Goal: Information Seeking & Learning: Learn about a topic

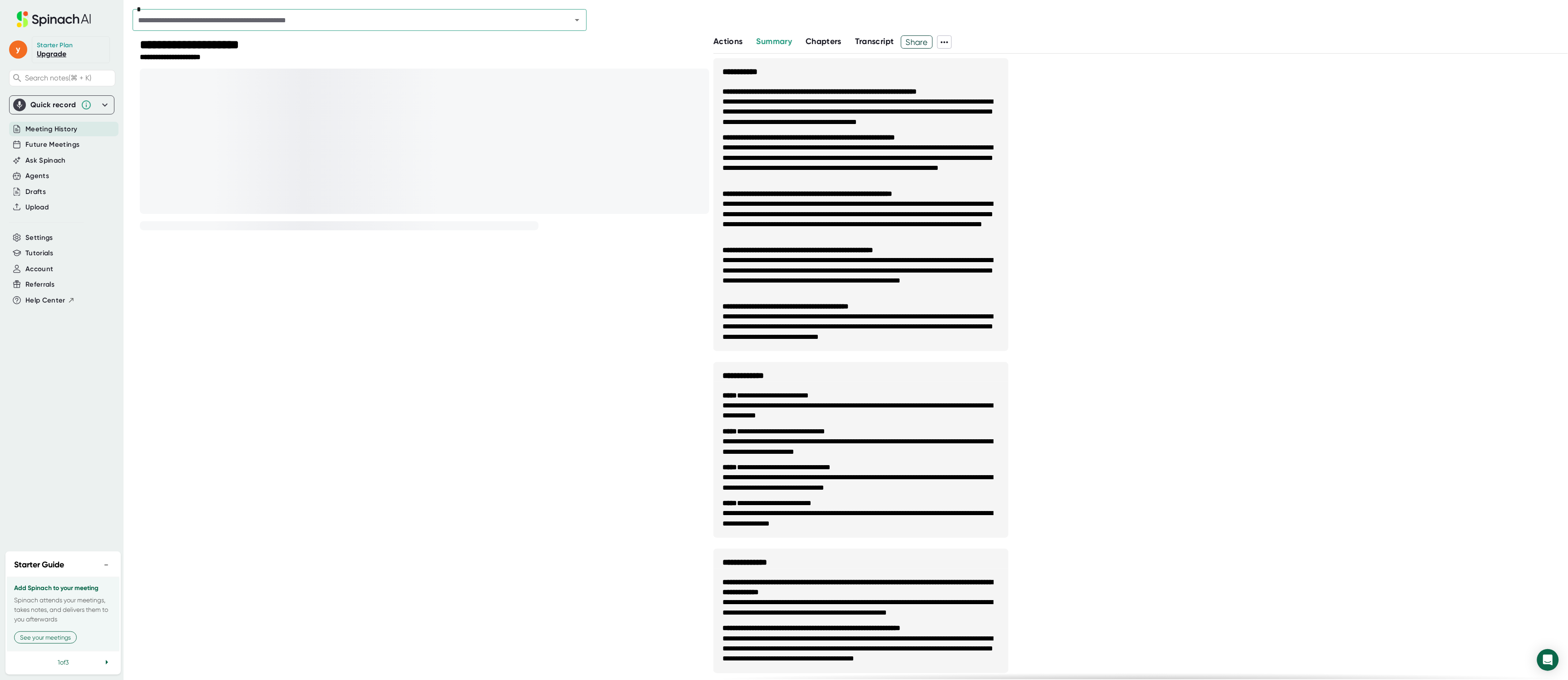
click at [810, 162] on li "**********" at bounding box center [861, 163] width 277 height 41
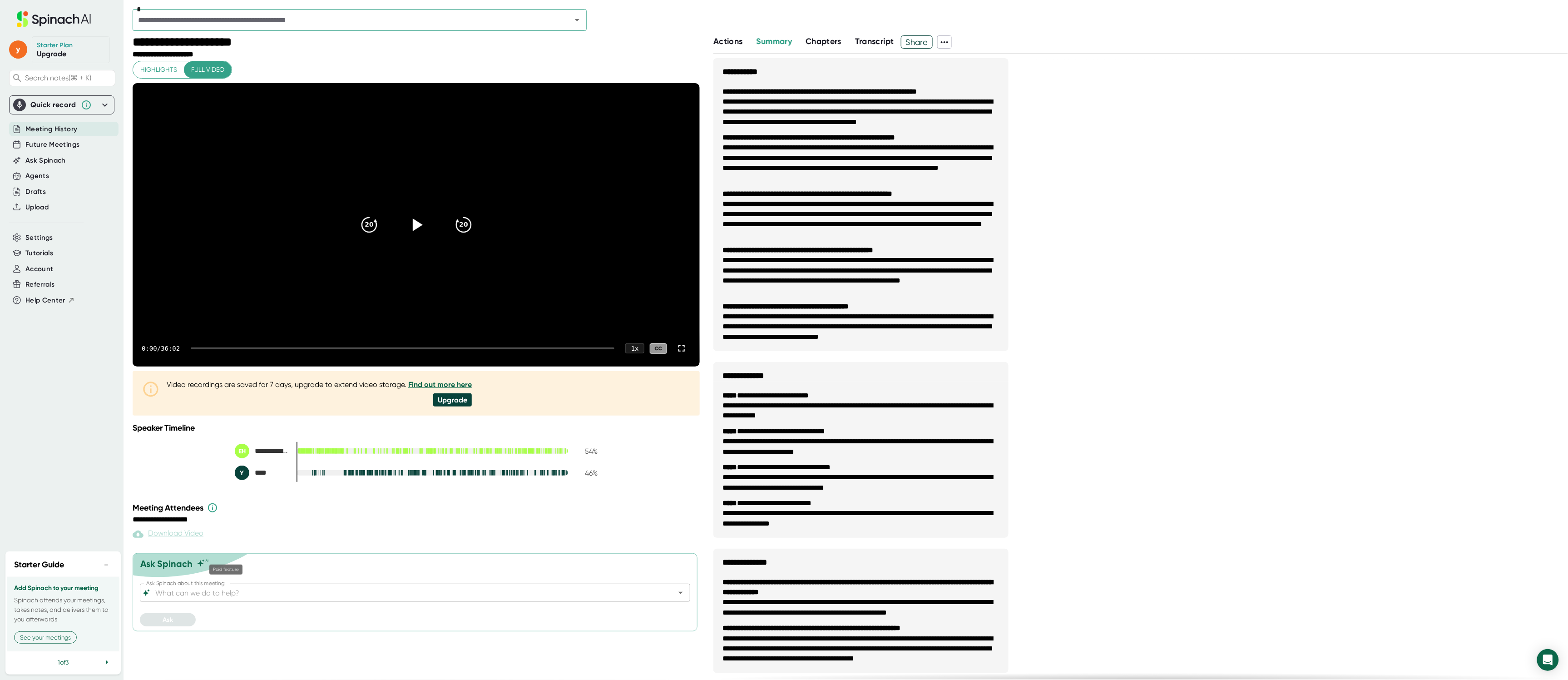
click at [181, 539] on div "Download Video" at bounding box center [168, 534] width 71 height 11
click at [290, 10] on div "*" at bounding box center [850, 18] width 1435 height 35
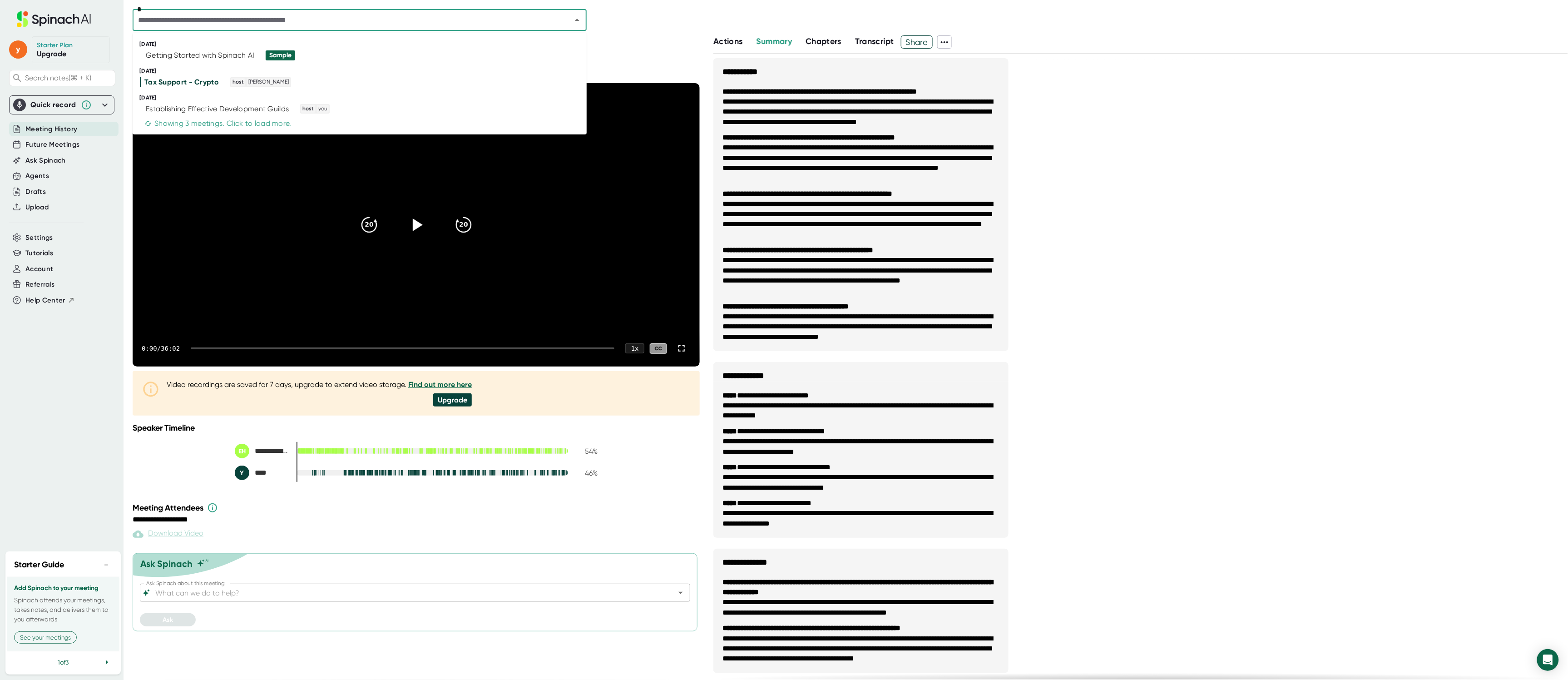
click at [290, 20] on input "text" at bounding box center [346, 19] width 422 height 13
click at [221, 107] on div "Establishing Effective Development Guilds" at bounding box center [217, 109] width 143 height 9
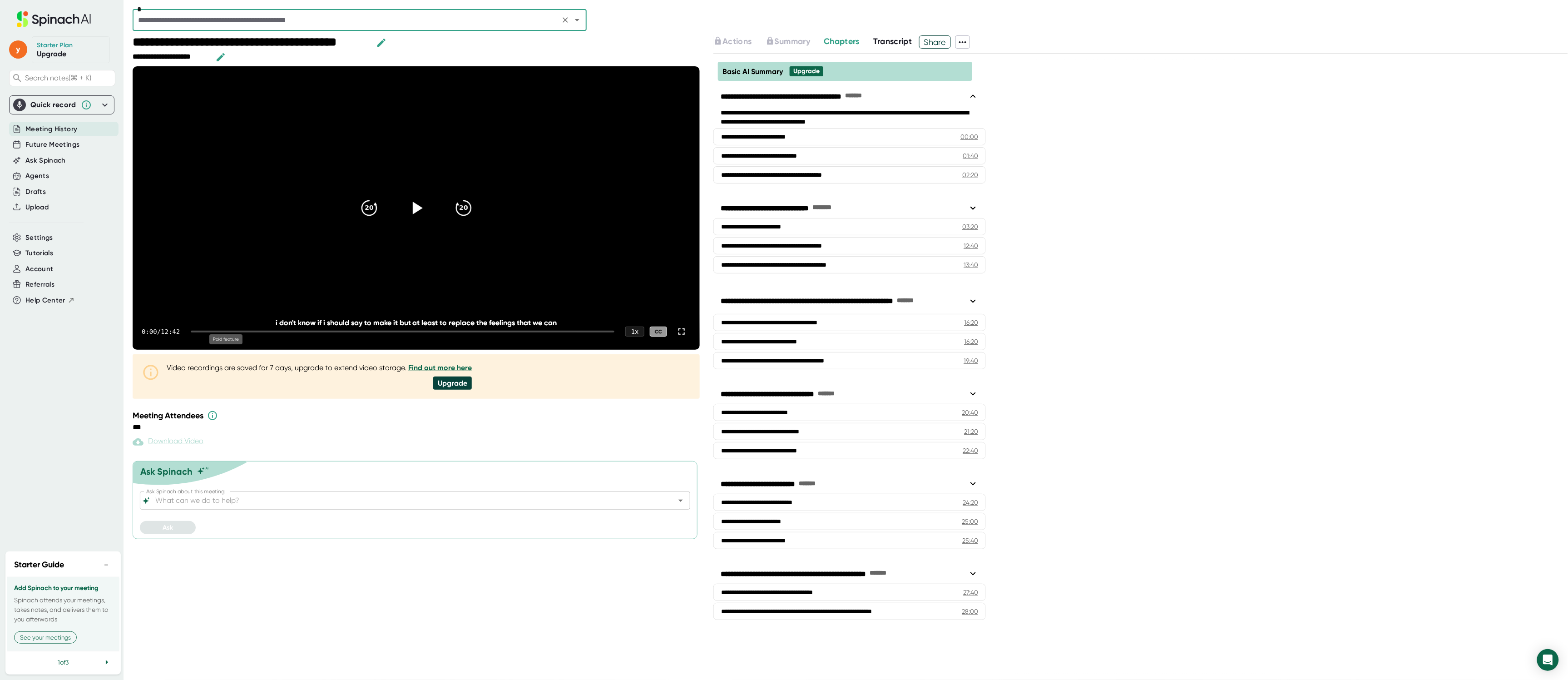
click at [163, 436] on div "Download Video" at bounding box center [168, 442] width 71 height 11
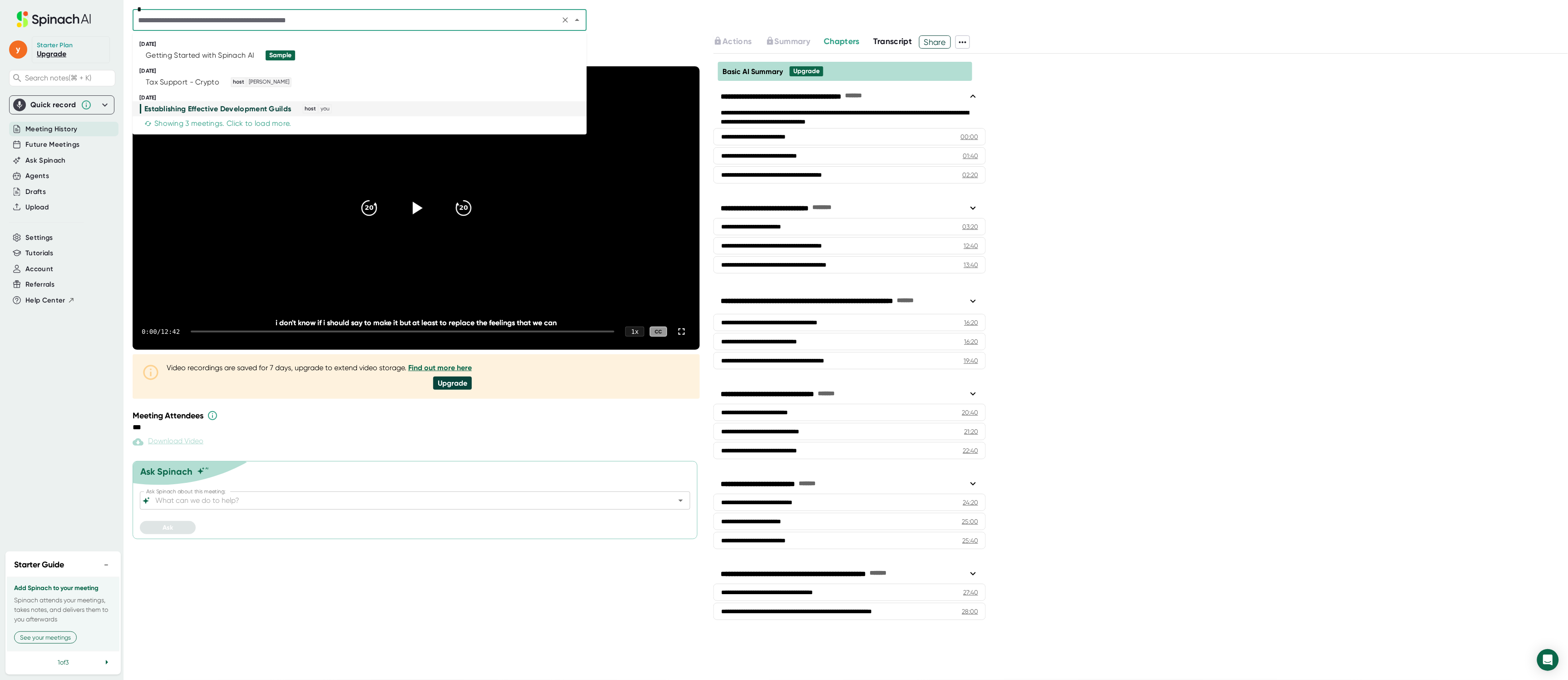
click at [423, 23] on input "text" at bounding box center [346, 19] width 422 height 13
click at [312, 80] on div "Tax Support - Crypto host [PERSON_NAME]" at bounding box center [355, 82] width 432 height 10
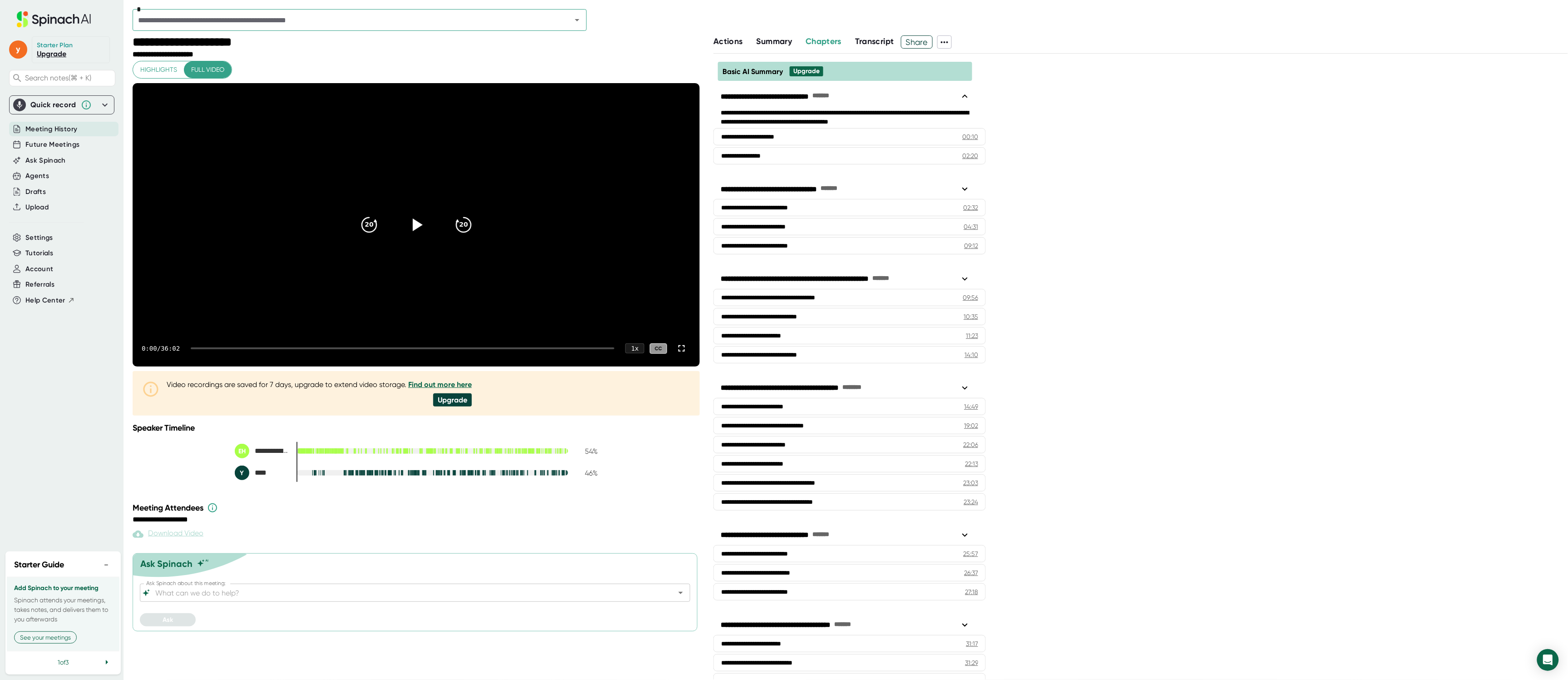
click at [782, 44] on span "Summary" at bounding box center [774, 41] width 35 height 10
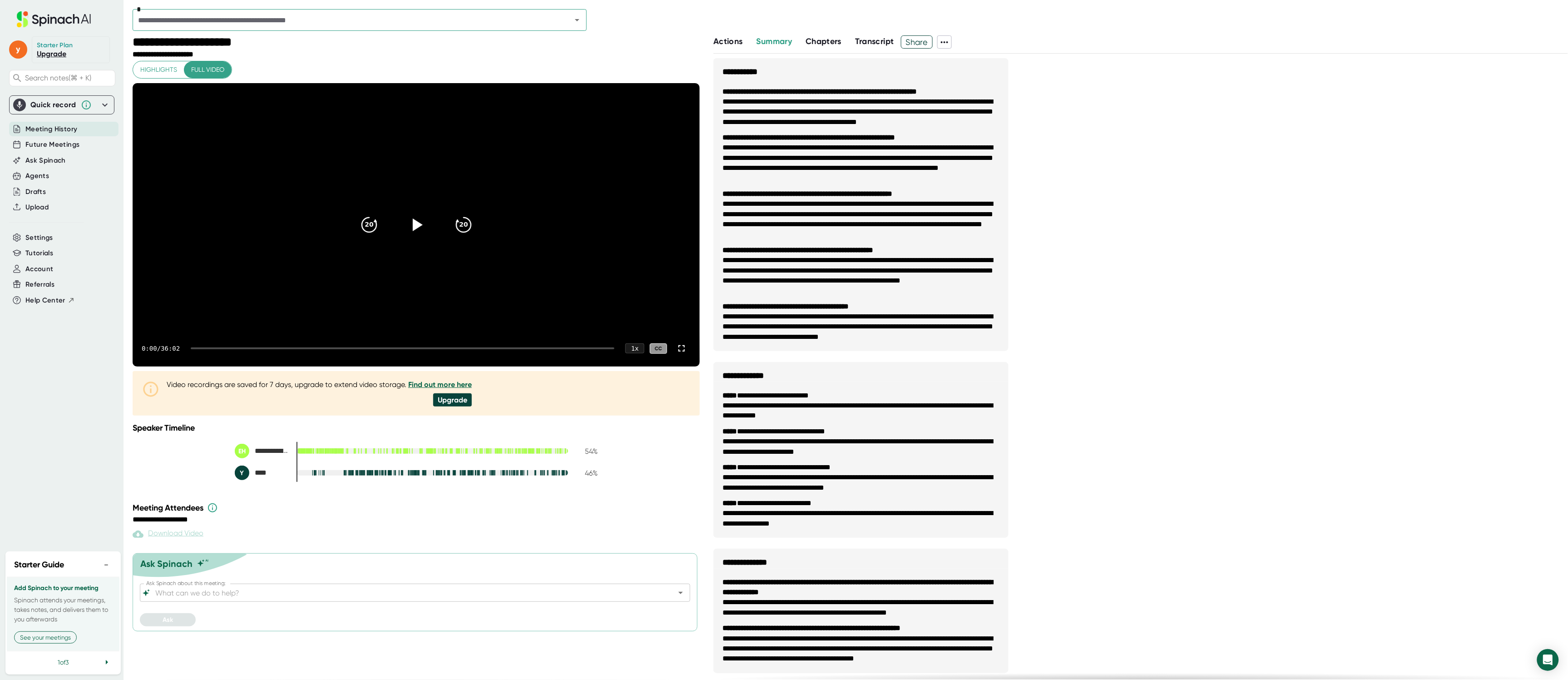
click at [731, 43] on span "Actions" at bounding box center [728, 41] width 29 height 10
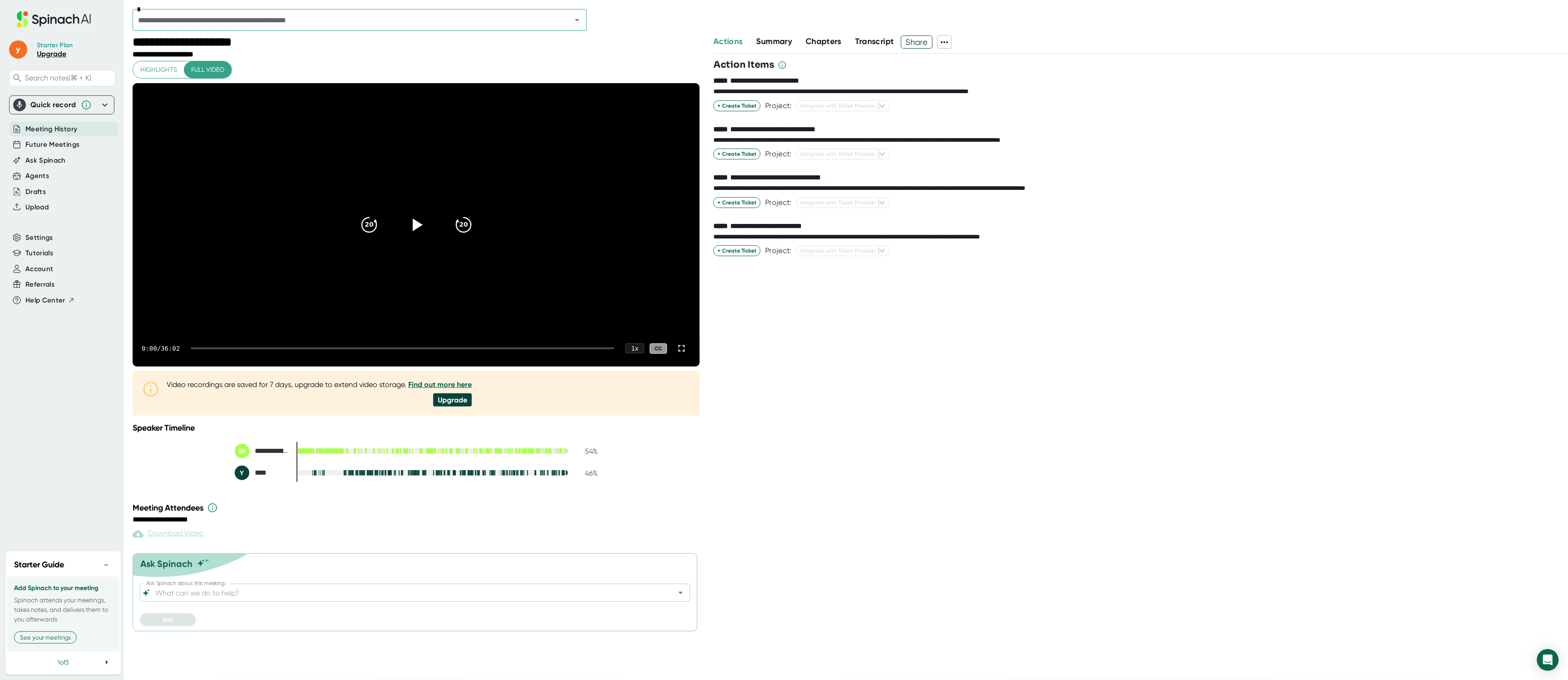
click at [242, 385] on div "**********" at bounding box center [416, 276] width 567 height 430
click at [228, 349] on div at bounding box center [402, 348] width 424 height 2
drag, startPoint x: 201, startPoint y: 384, endPoint x: 189, endPoint y: 384, distance: 12.0
click at [189, 366] on div "2:33 / 36:02 1 x CC" at bounding box center [416, 348] width 567 height 37
click at [201, 349] on div at bounding box center [205, 348] width 30 height 2
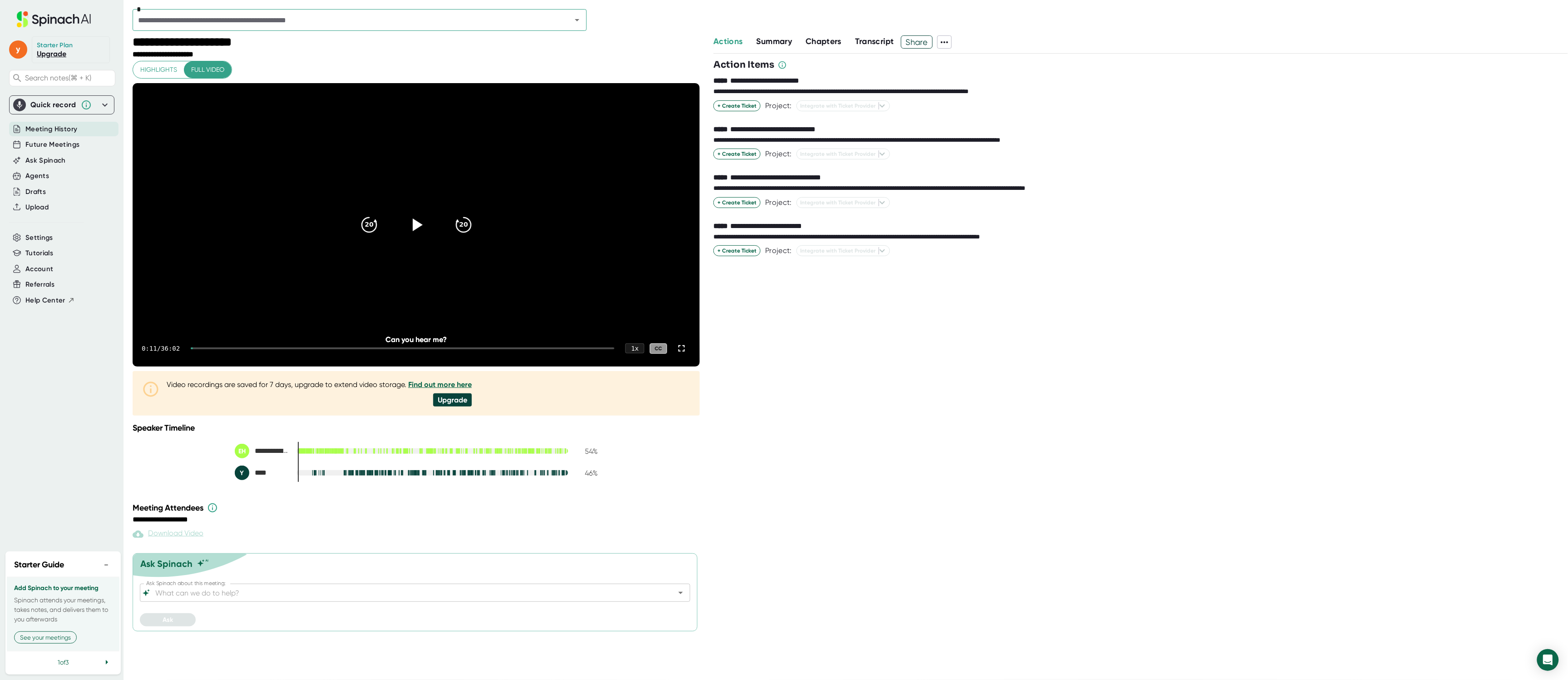
click at [853, 395] on div "**********" at bounding box center [1141, 366] width 855 height 626
